Goal: Information Seeking & Learning: Learn about a topic

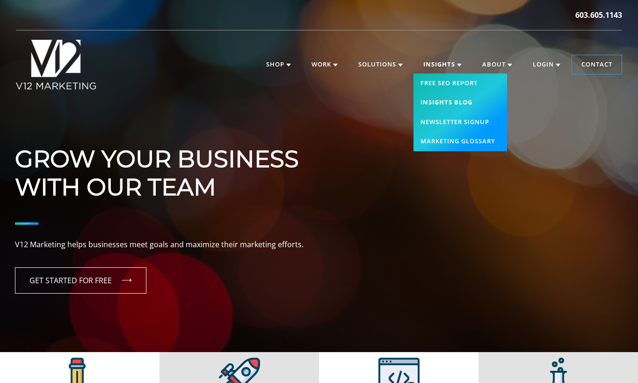
click at [440, 101] on link "Insights Blog" at bounding box center [460, 103] width 94 height 20
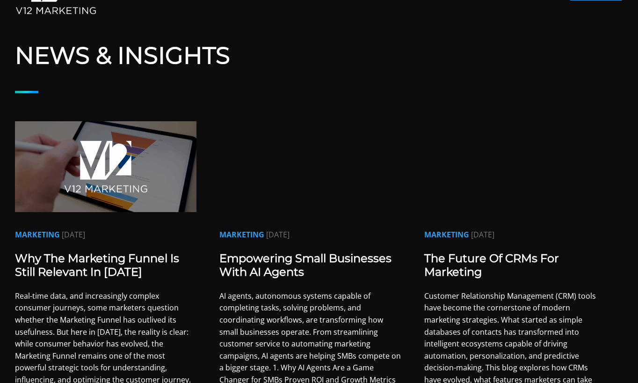
scroll to position [86, 0]
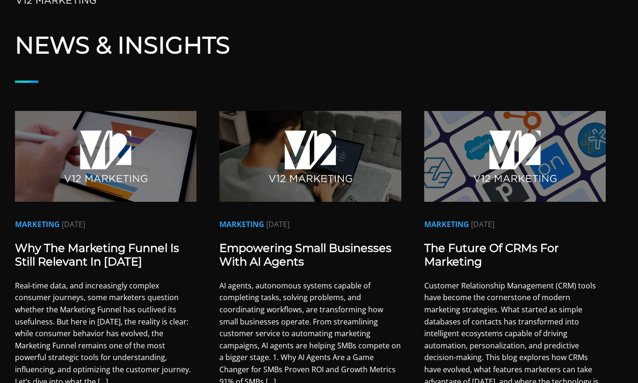
click at [137, 247] on link "Why the Marketing Funnel Is Still Relevant in [DATE]" at bounding box center [97, 254] width 164 height 27
